Goal: Communication & Community: Participate in discussion

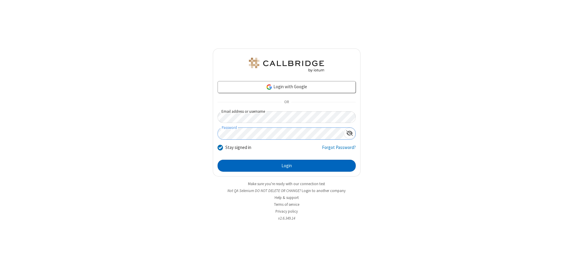
click at [287, 165] on button "Login" at bounding box center [287, 165] width 138 height 12
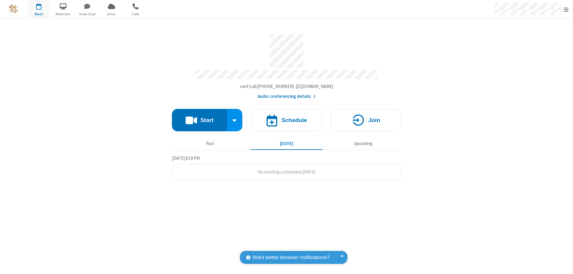
click at [199, 117] on button "Start" at bounding box center [199, 120] width 55 height 22
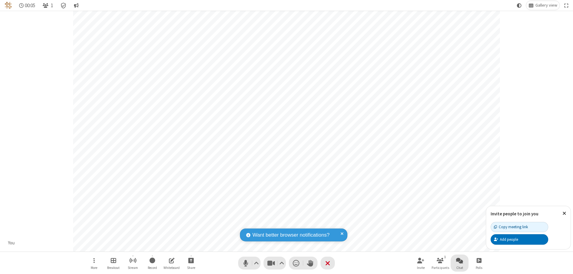
click at [460, 260] on span "Open chat" at bounding box center [459, 259] width 7 height 7
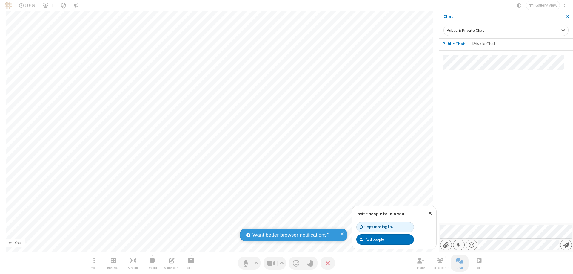
click at [566, 245] on span "Send message" at bounding box center [566, 245] width 5 height 6
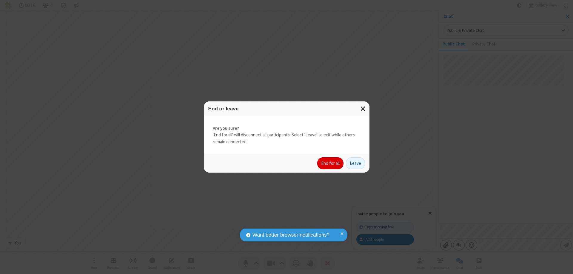
click at [331, 163] on button "End for all" at bounding box center [330, 163] width 26 height 12
